Goal: Task Accomplishment & Management: Manage account settings

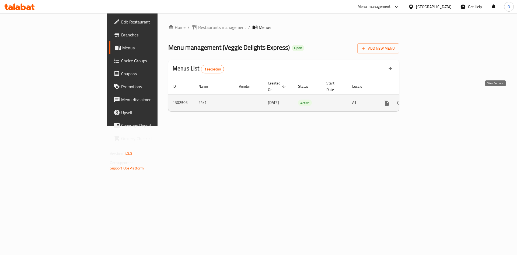
click at [428, 100] on icon "enhanced table" at bounding box center [425, 102] width 5 height 5
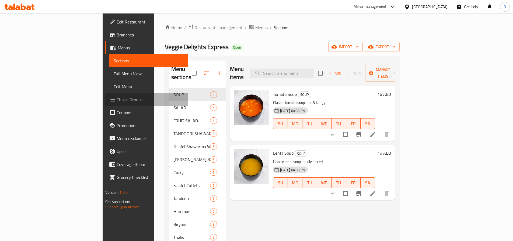
click at [117, 98] on span "Choice Groups" at bounding box center [150, 99] width 67 height 6
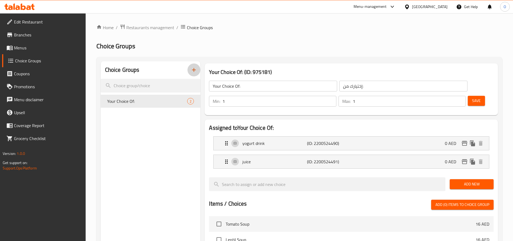
click at [195, 70] on icon "button" at bounding box center [194, 70] width 6 height 6
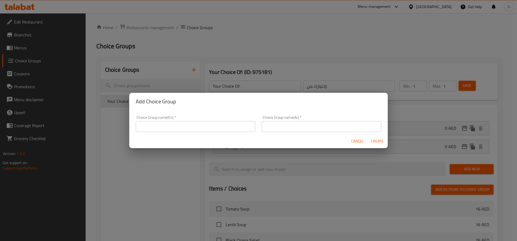
click at [176, 125] on input "text" at bounding box center [196, 126] width 120 height 11
type input "free gift"
click at [283, 128] on input "text" at bounding box center [322, 126] width 120 height 11
type input "ه"
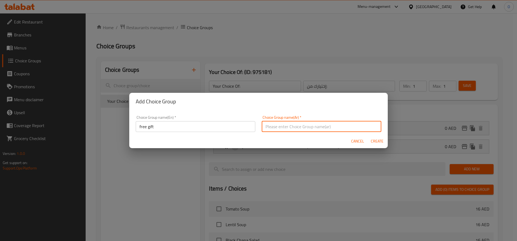
click at [149, 127] on input "free gift" at bounding box center [196, 126] width 120 height 11
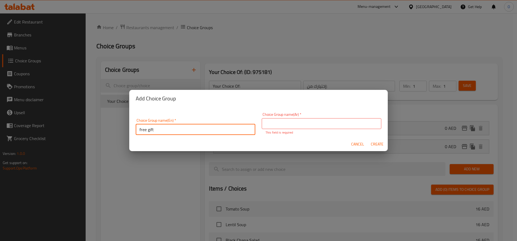
click at [149, 127] on input "free gift" at bounding box center [196, 129] width 120 height 11
type input "f"
type input "Free French Fries"
click at [284, 126] on input "text" at bounding box center [322, 123] width 120 height 11
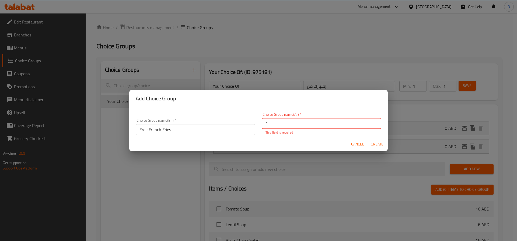
type input "f"
click at [293, 124] on input "بطاطس مقلية مجانية" at bounding box center [322, 123] width 120 height 11
type input "بطاطا مقلية مجانية"
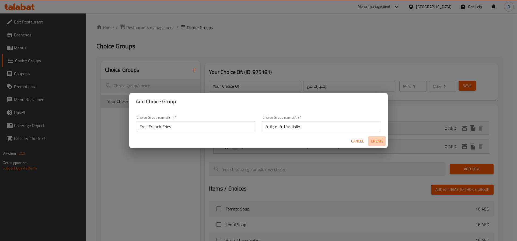
click at [380, 144] on button "Create" at bounding box center [376, 141] width 17 height 10
type input "Free French Fries"
type input "بطاطا مقلية مجانية"
type input "0"
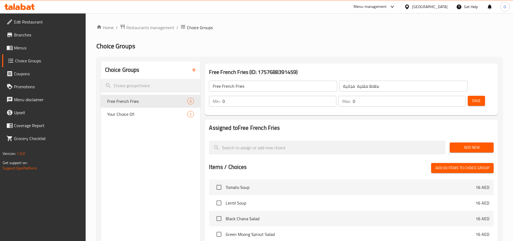
click at [140, 118] on div "Your Choice Of: 2" at bounding box center [151, 113] width 100 height 13
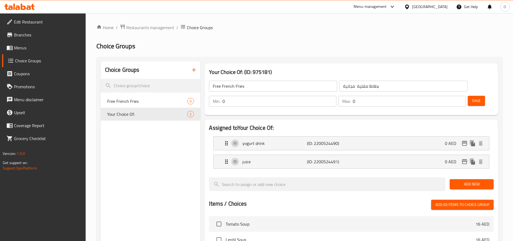
type input "Your Choice Of:"
type input "إختيارك من:"
type input "1"
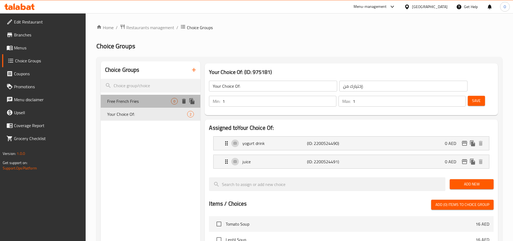
click at [149, 99] on span "Free French Fries" at bounding box center [139, 101] width 64 height 6
type input "Free French Fries"
type input "بطاطا مقلية مجانية"
type input "0"
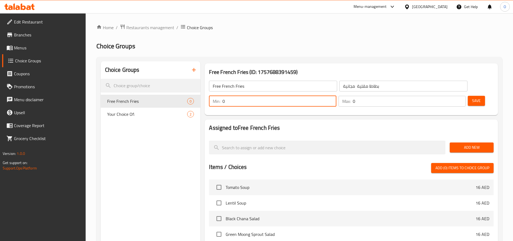
click at [336, 96] on div "Min: 0 ​" at bounding box center [272, 101] width 127 height 11
type input "1"
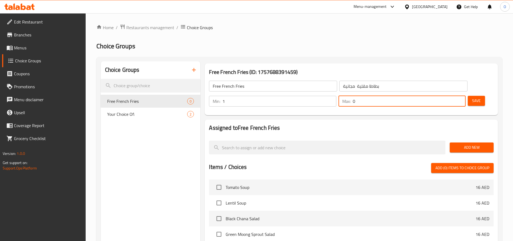
click at [445, 96] on input "0" at bounding box center [409, 101] width 113 height 11
click at [443, 96] on div "Max: 0 ​" at bounding box center [402, 101] width 127 height 11
type input "1"
click at [476, 144] on span "Add New" at bounding box center [471, 147] width 35 height 7
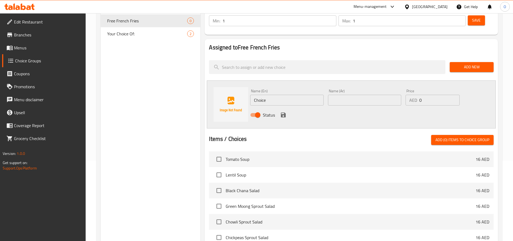
scroll to position [81, 0]
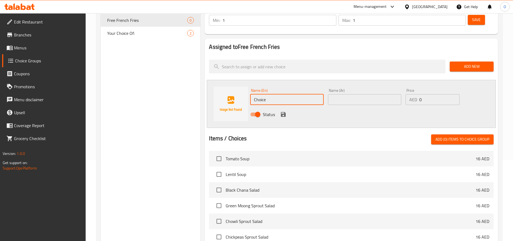
click at [273, 94] on input "Choice" at bounding box center [286, 99] width 73 height 11
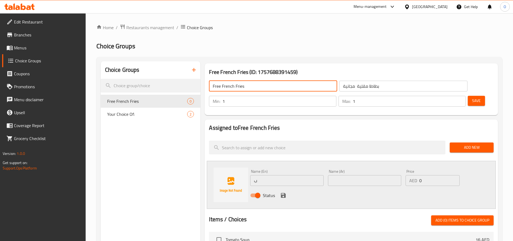
click at [229, 85] on input "Free French Fries" at bounding box center [273, 86] width 128 height 11
drag, startPoint x: 229, startPoint y: 85, endPoint x: 235, endPoint y: 91, distance: 8.2
click at [229, 86] on input "Free French Fries" at bounding box center [273, 86] width 128 height 11
click at [256, 175] on input "ب" at bounding box center [286, 180] width 73 height 11
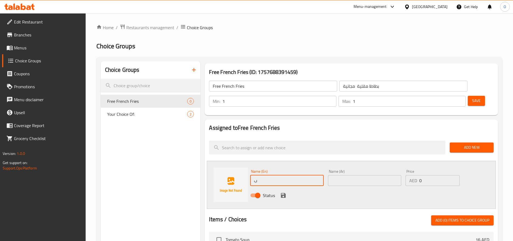
click at [256, 175] on input "ب" at bounding box center [286, 180] width 73 height 11
paste input "Free French Fries"
type input "Free French Fries"
click at [357, 175] on input "text" at bounding box center [364, 180] width 73 height 11
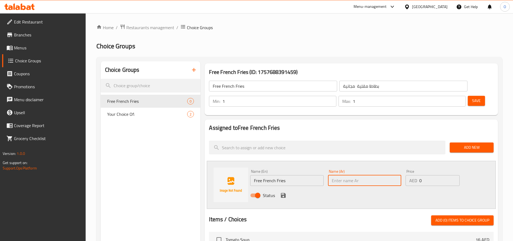
click at [339, 83] on input "بطاطا مقلية مجانية" at bounding box center [403, 86] width 128 height 11
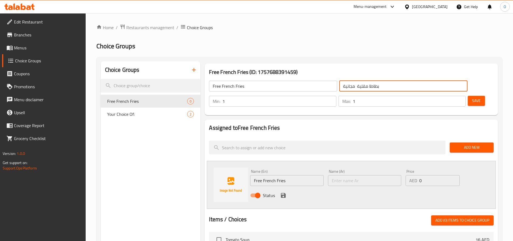
click at [339, 83] on input "بطاطا مقلية مجانية" at bounding box center [403, 86] width 128 height 11
click at [357, 175] on input "text" at bounding box center [364, 180] width 73 height 11
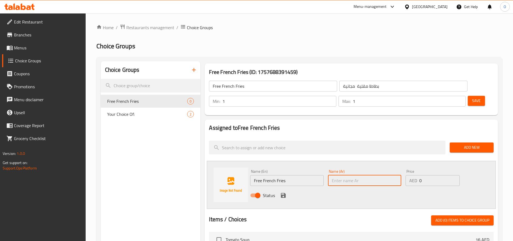
paste input "بطاطا مقلية مجانية"
type input "بطاطا مقلية مجانية"
click at [472, 97] on span "Save" at bounding box center [476, 100] width 9 height 7
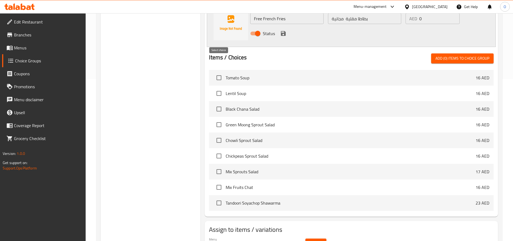
click at [220, 72] on input "checkbox" at bounding box center [218, 77] width 11 height 11
checkbox input "true"
click at [218, 88] on input "checkbox" at bounding box center [218, 93] width 11 height 11
checkbox input "true"
click at [218, 103] on input "checkbox" at bounding box center [218, 108] width 11 height 11
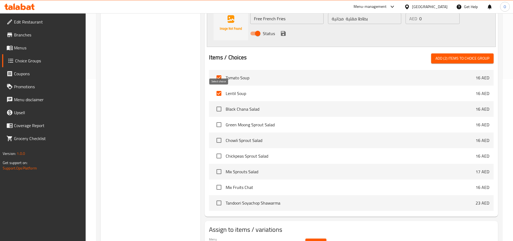
checkbox input "true"
click at [222, 119] on input "checkbox" at bounding box center [218, 124] width 11 height 11
checkbox input "true"
click at [222, 134] on input "checkbox" at bounding box center [218, 139] width 11 height 11
checkbox input "true"
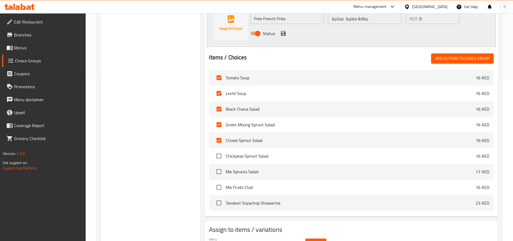
click at [222, 150] on input "checkbox" at bounding box center [218, 155] width 11 height 11
checkbox input "true"
click at [223, 166] on input "checkbox" at bounding box center [218, 171] width 11 height 11
checkbox input "true"
click at [227, 184] on span "Mix Fruits Chat" at bounding box center [351, 187] width 250 height 6
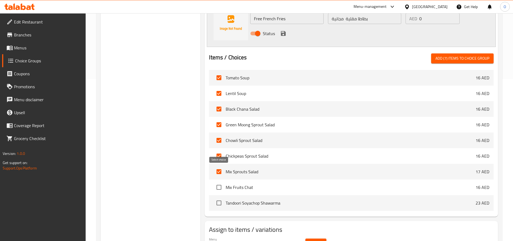
click at [221, 181] on input "checkbox" at bounding box center [218, 186] width 11 height 11
checkbox input "true"
click at [220, 197] on input "checkbox" at bounding box center [218, 202] width 11 height 11
checkbox input "true"
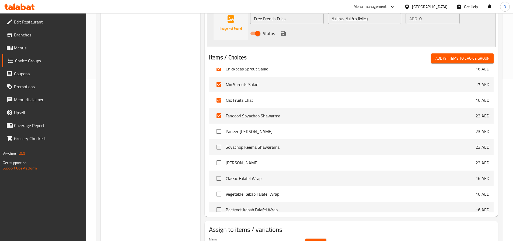
scroll to position [81, 0]
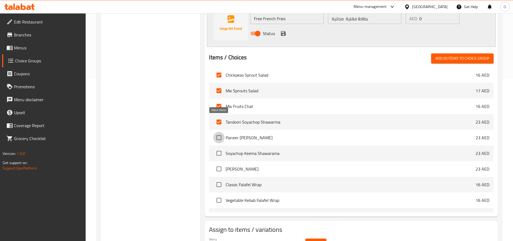
click at [218, 132] on input "checkbox" at bounding box center [218, 137] width 11 height 11
checkbox input "true"
click at [218, 147] on input "checkbox" at bounding box center [218, 152] width 11 height 11
checkbox input "true"
click at [220, 163] on input "checkbox" at bounding box center [218, 168] width 11 height 11
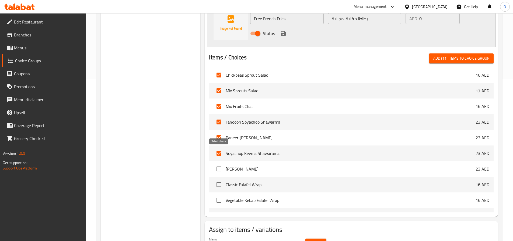
checkbox input "true"
click at [223, 179] on input "checkbox" at bounding box center [218, 184] width 11 height 11
click at [221, 179] on input "checkbox" at bounding box center [218, 184] width 11 height 11
checkbox input "false"
click at [218, 163] on input "checkbox" at bounding box center [218, 168] width 11 height 11
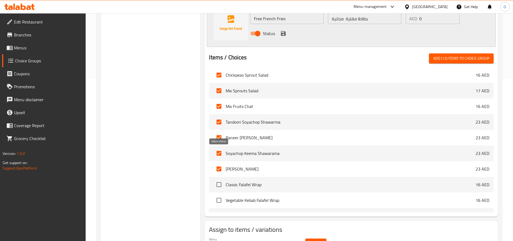
checkbox input "false"
click at [218, 147] on input "checkbox" at bounding box center [218, 152] width 11 height 11
checkbox input "false"
click at [218, 132] on input "checkbox" at bounding box center [218, 137] width 11 height 11
checkbox input "false"
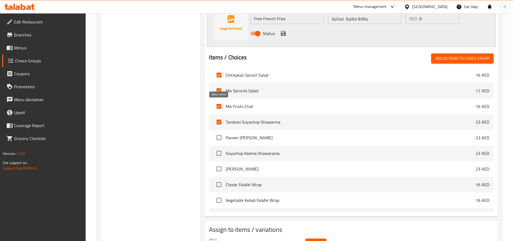
click at [216, 116] on input "checkbox" at bounding box center [218, 121] width 11 height 11
checkbox input "false"
click at [217, 100] on input "checkbox" at bounding box center [218, 105] width 11 height 11
checkbox input "false"
click at [218, 85] on input "checkbox" at bounding box center [218, 90] width 11 height 11
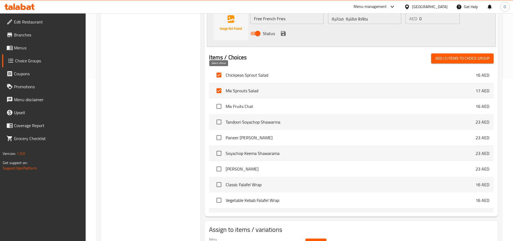
checkbox input "false"
click at [219, 69] on input "checkbox" at bounding box center [218, 74] width 11 height 11
checkbox input "false"
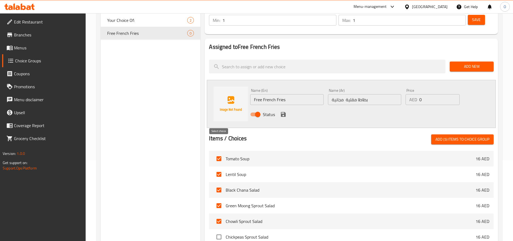
click at [220, 153] on input "checkbox" at bounding box center [218, 158] width 11 height 11
checkbox input "false"
click at [218, 168] on input "checkbox" at bounding box center [218, 173] width 11 height 11
checkbox input "false"
click at [219, 184] on input "checkbox" at bounding box center [218, 189] width 11 height 11
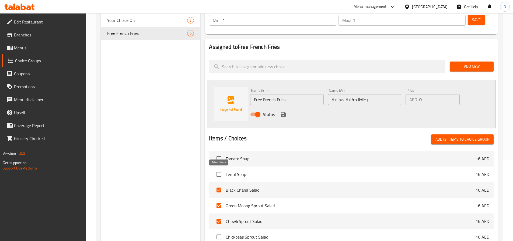
checkbox input "false"
click at [222, 200] on input "checkbox" at bounding box center [218, 205] width 11 height 11
checkbox input "false"
click at [219, 215] on input "checkbox" at bounding box center [218, 220] width 11 height 11
checkbox input "false"
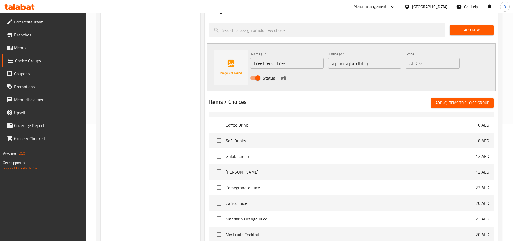
scroll to position [177, 0]
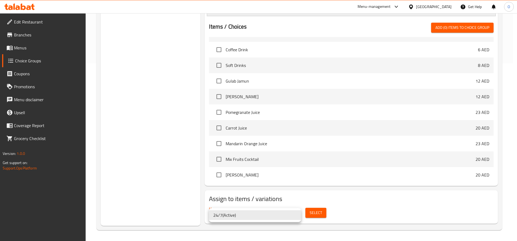
click at [272, 214] on li "24/7 ( Active )" at bounding box center [255, 215] width 92 height 10
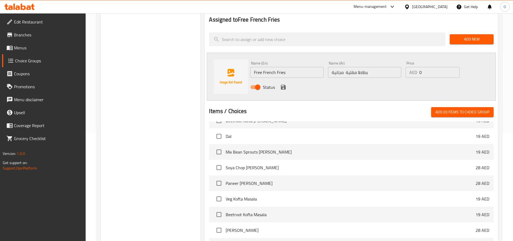
scroll to position [0, 0]
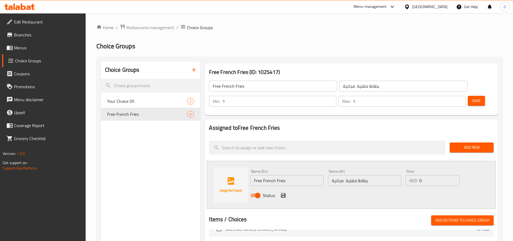
click at [472, 97] on span "Save" at bounding box center [476, 100] width 9 height 7
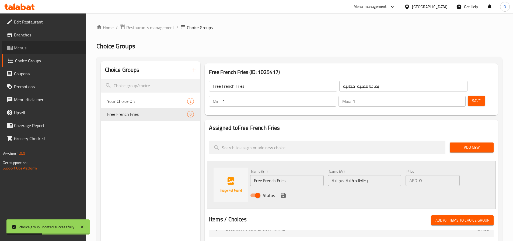
click at [25, 49] on span "Menus" at bounding box center [47, 47] width 67 height 6
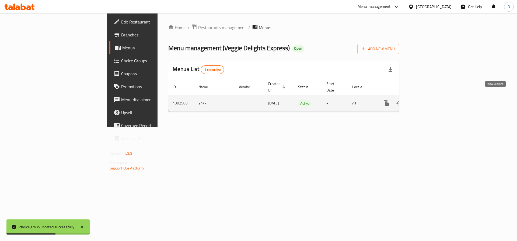
click at [429, 100] on icon "enhanced table" at bounding box center [425, 103] width 6 height 6
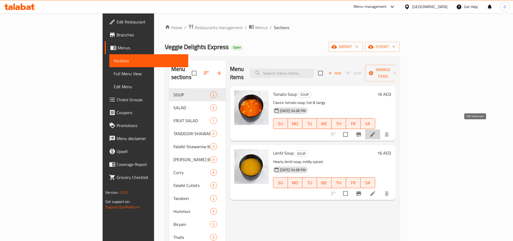
click at [376, 131] on icon at bounding box center [373, 134] width 6 height 6
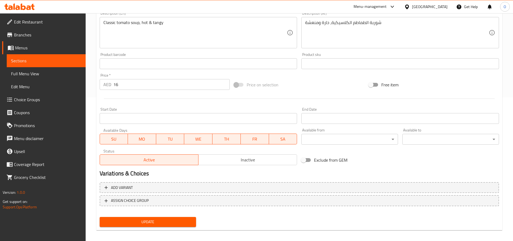
scroll to position [148, 0]
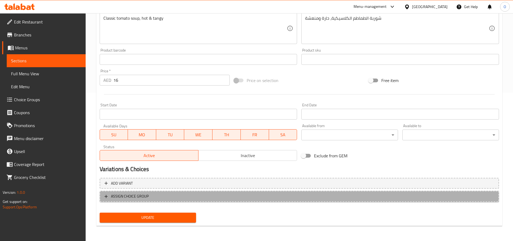
click at [164, 198] on span "ASSIGN CHOICE GROUP" at bounding box center [300, 196] width 390 height 7
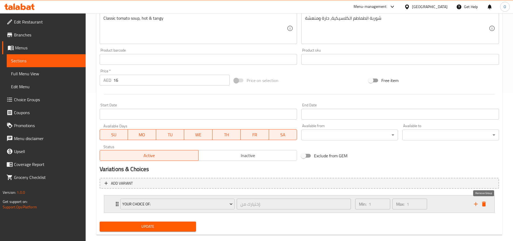
click at [483, 204] on icon "delete" at bounding box center [484, 203] width 4 height 5
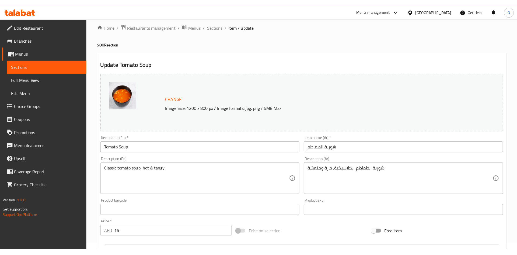
scroll to position [0, 0]
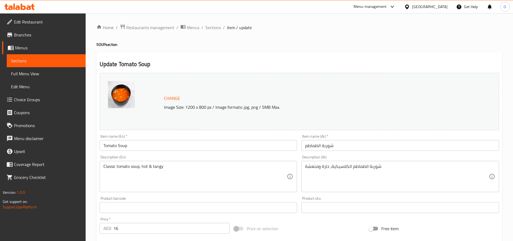
click at [49, 46] on span "Menus" at bounding box center [48, 47] width 66 height 6
